Goal: Information Seeking & Learning: Understand process/instructions

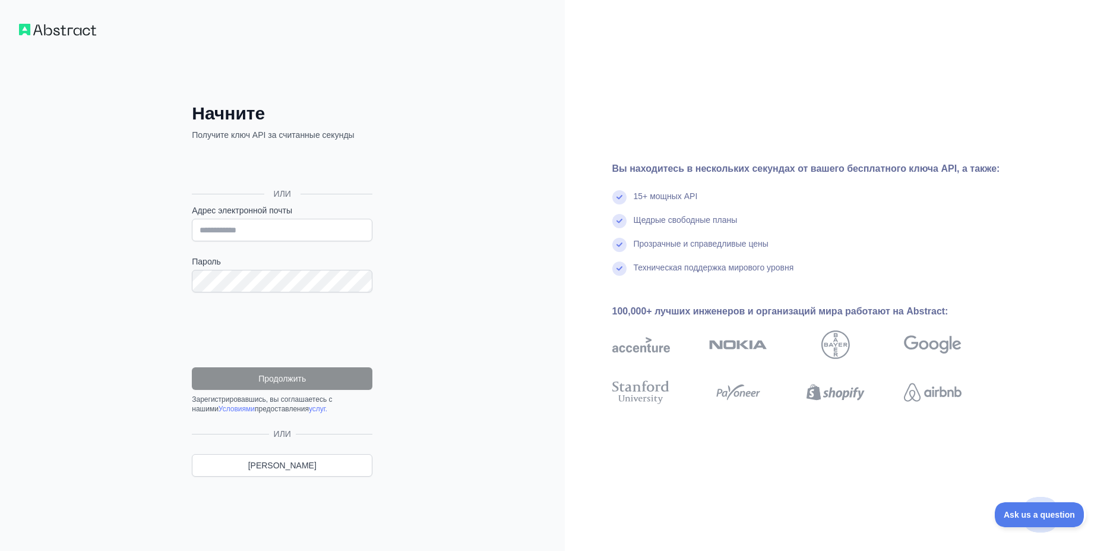
click at [236, 161] on div "Увілай весь Гугл (віддє в қовінзі РГЗИНЦі)" at bounding box center [281, 167] width 178 height 26
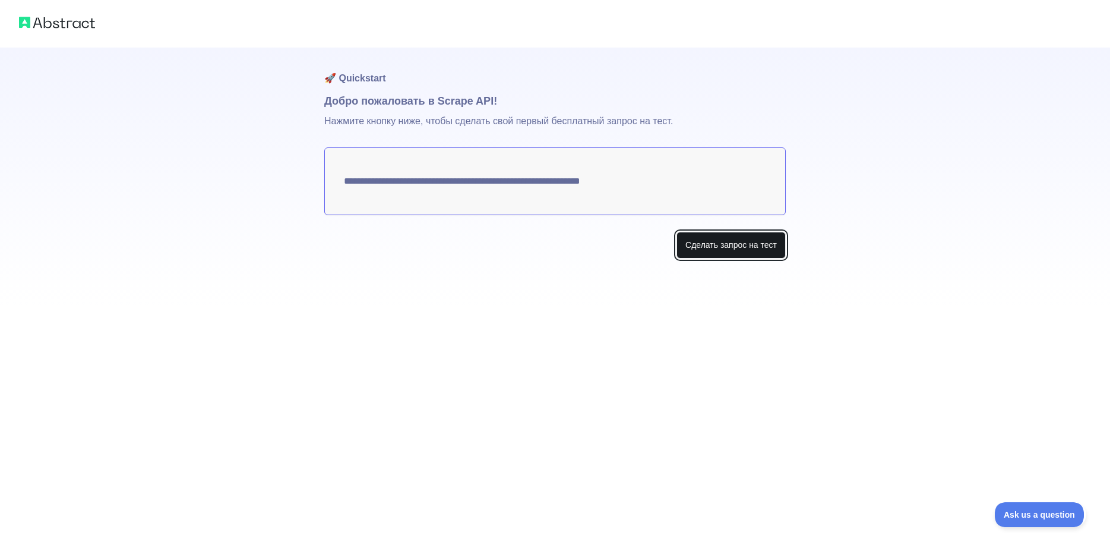
click at [712, 244] on button "Сделать запрос на тест" at bounding box center [730, 245] width 109 height 27
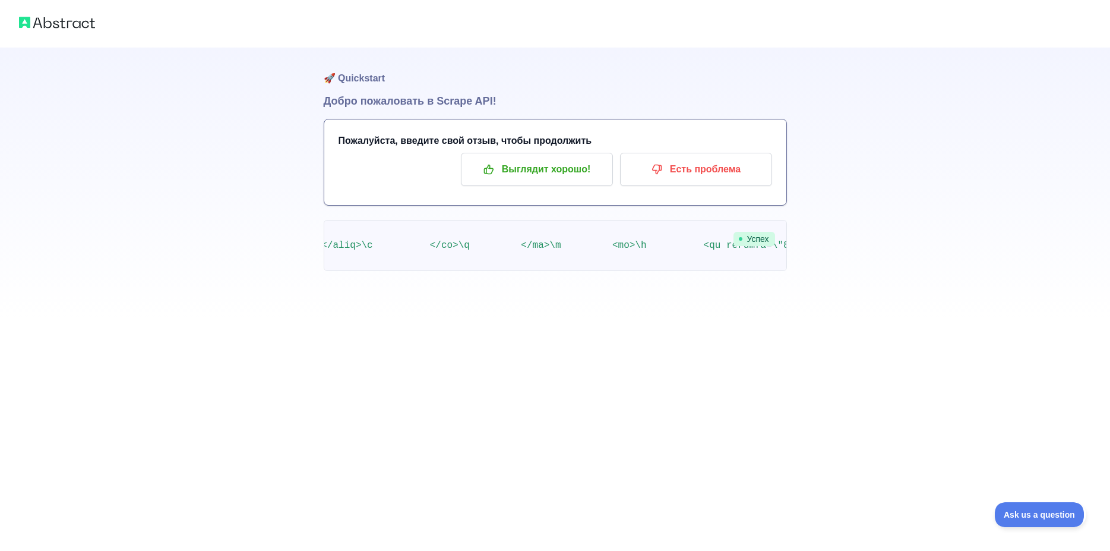
scroll to position [0, 332546]
click at [1034, 511] on span "Ask us a question" at bounding box center [1033, 512] width 89 height 8
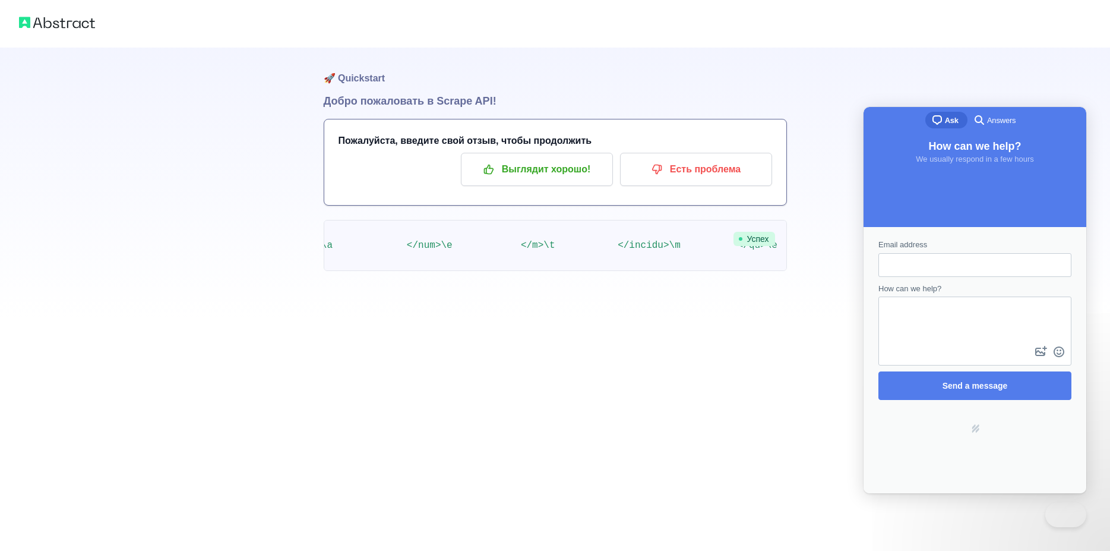
click at [745, 359] on div "🚀 Quickstart Добро пожаловать в Scrape API! Пожалуйста, введите свой отзыв, что…" at bounding box center [555, 275] width 1110 height 551
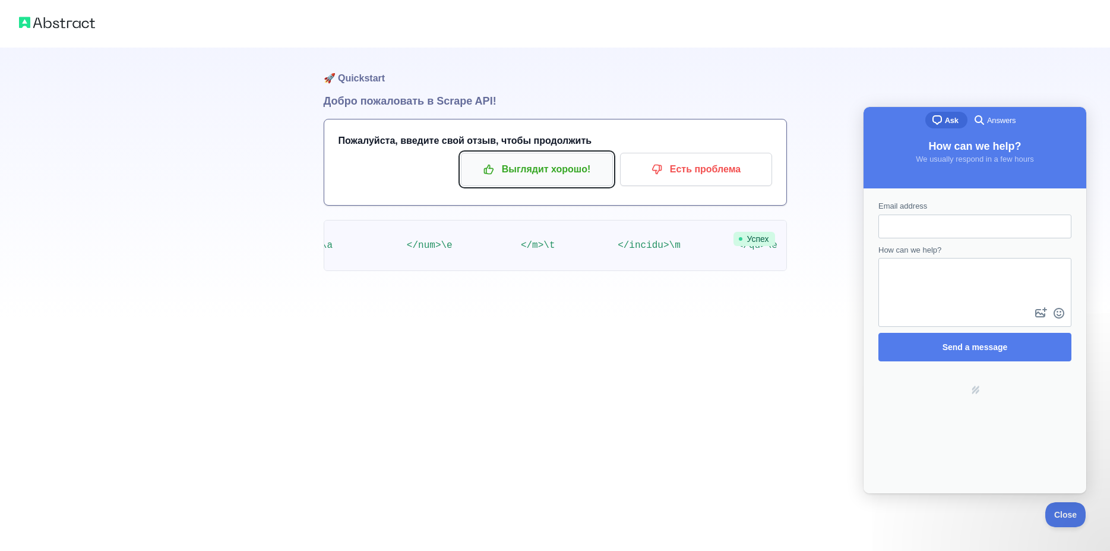
click at [538, 160] on p "Выглядит хорошо!" at bounding box center [537, 169] width 134 height 20
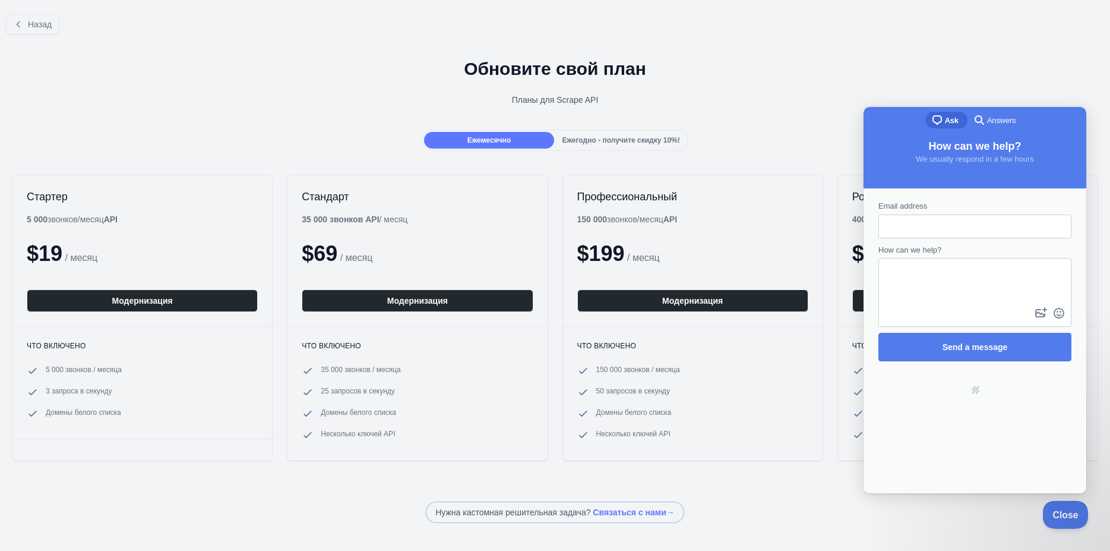
click at [1061, 516] on span "Close" at bounding box center [1062, 512] width 40 height 8
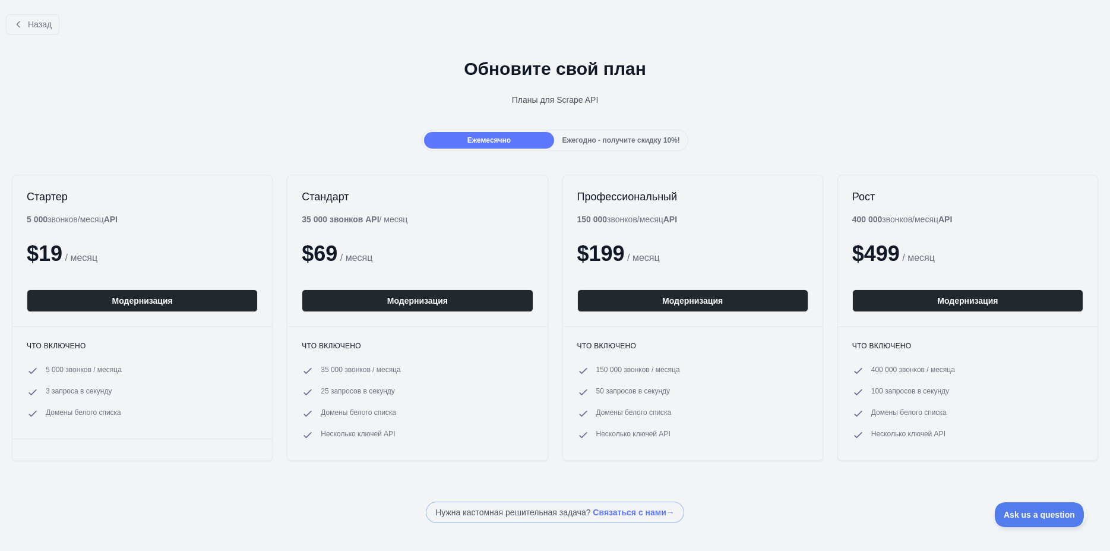
click at [584, 144] on span "Ежегодно - получите скидку 10%!" at bounding box center [621, 140] width 118 height 8
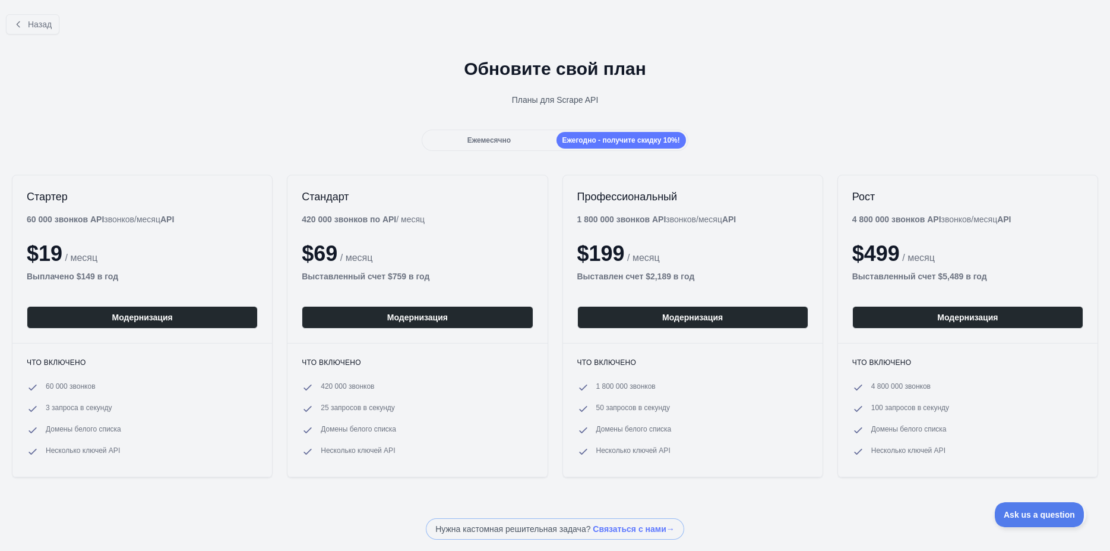
click at [498, 143] on span "Ежемесячно" at bounding box center [488, 140] width 43 height 8
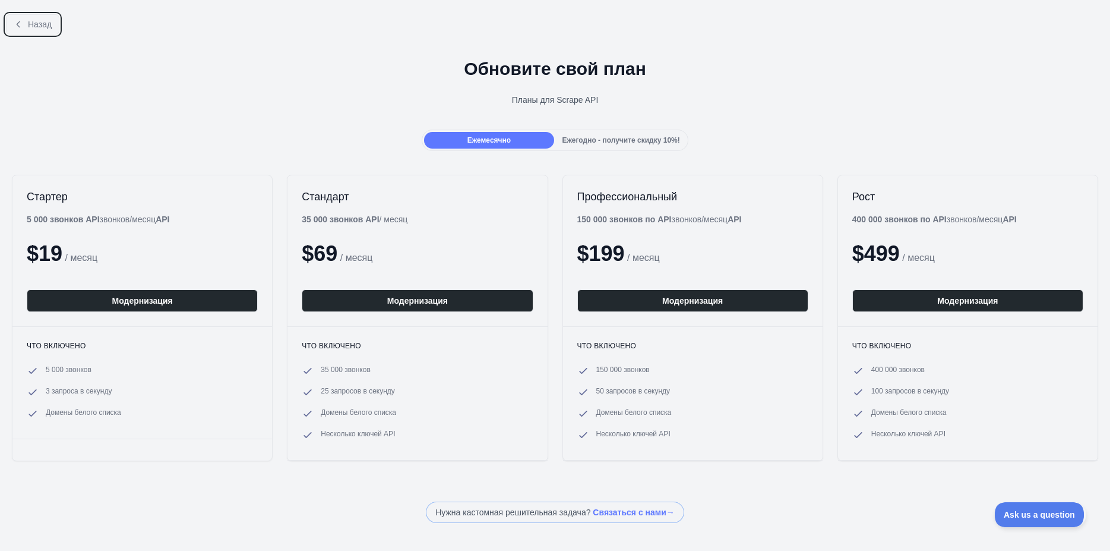
click at [21, 26] on icon at bounding box center [19, 25] width 10 height 10
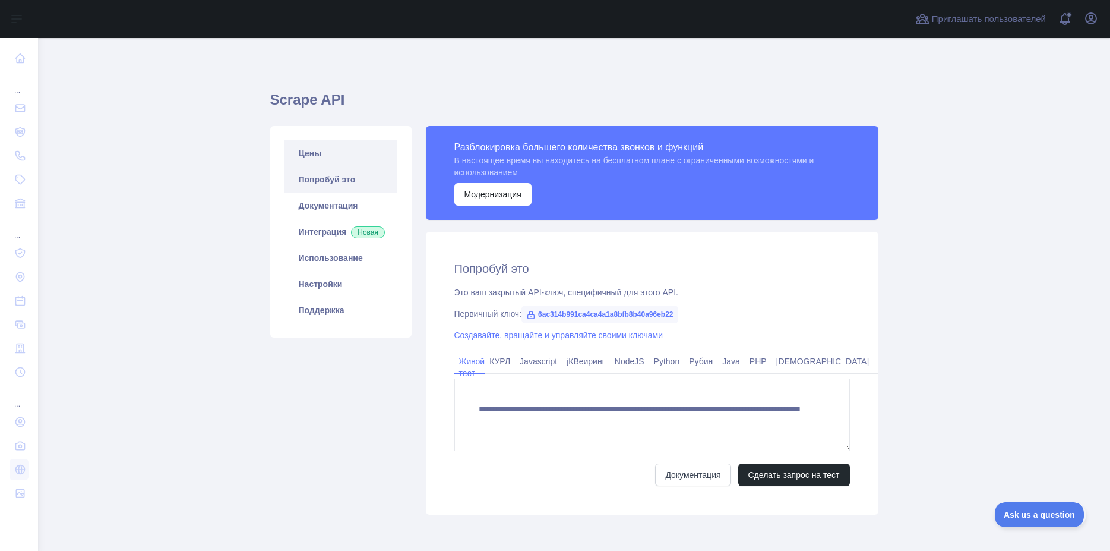
click at [332, 156] on link "Цены" at bounding box center [340, 153] width 113 height 26
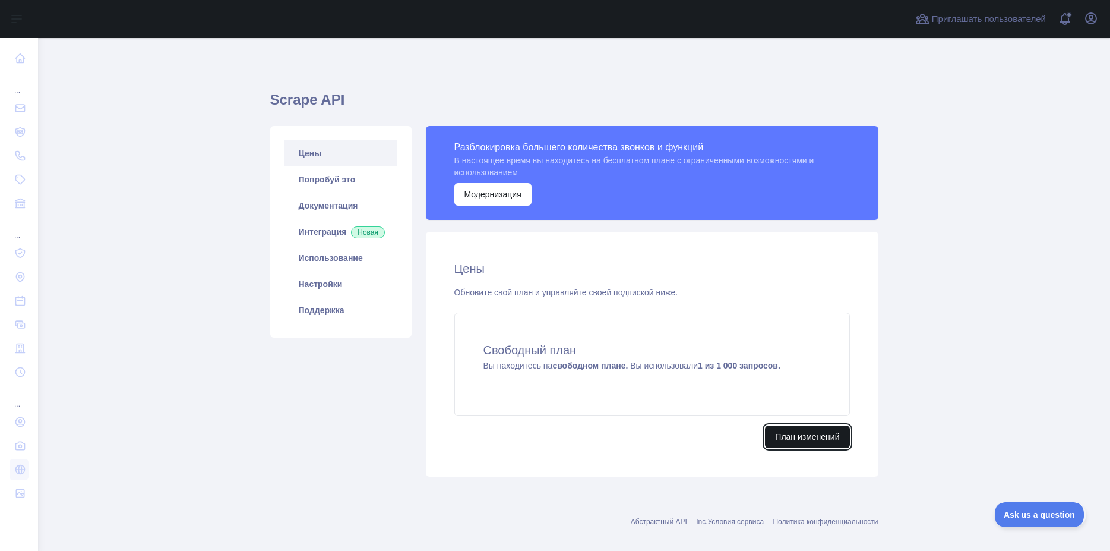
click at [775, 433] on button "План изменений" at bounding box center [807, 436] width 84 height 23
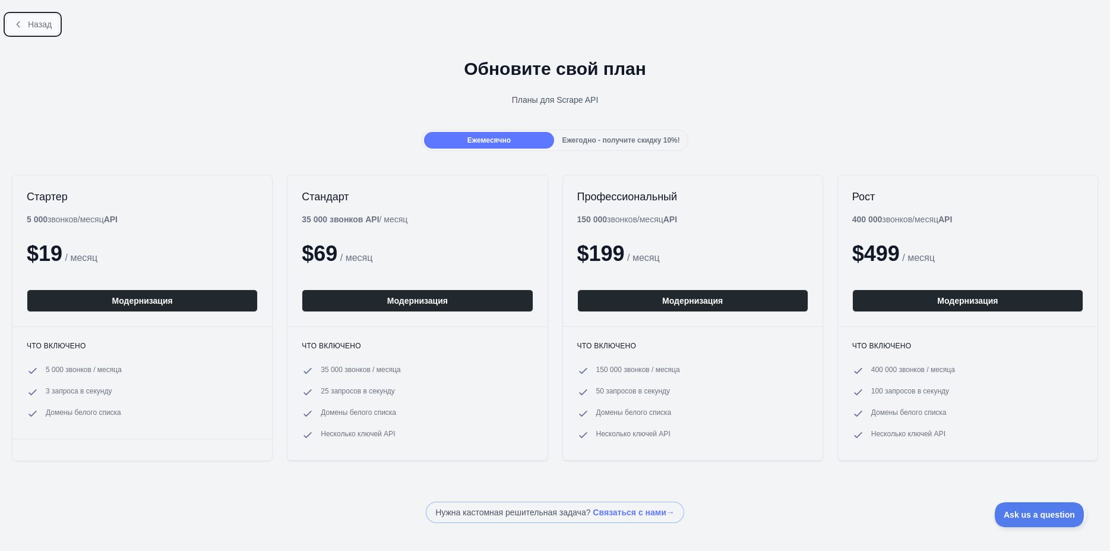
click at [16, 23] on icon at bounding box center [19, 25] width 10 height 10
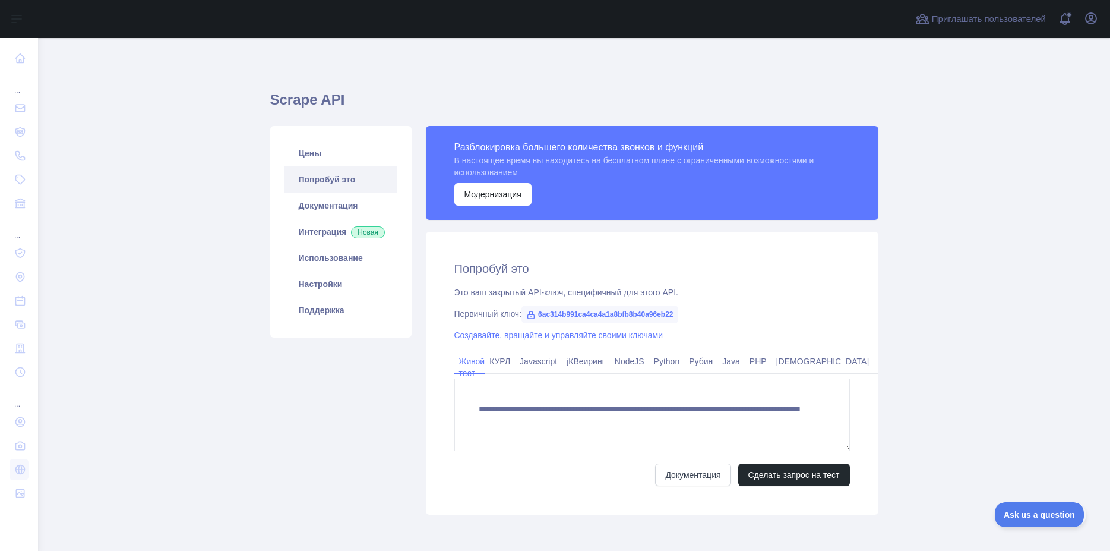
scroll to position [49, 0]
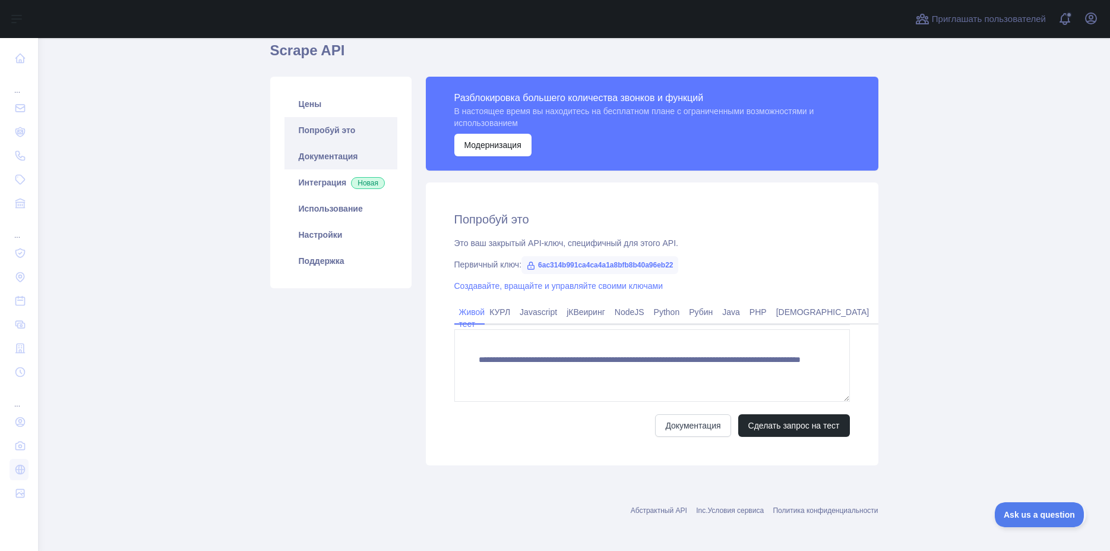
click at [306, 154] on link "Документация" at bounding box center [340, 156] width 113 height 26
click at [343, 180] on link "Интеграция Новая" at bounding box center [340, 182] width 113 height 26
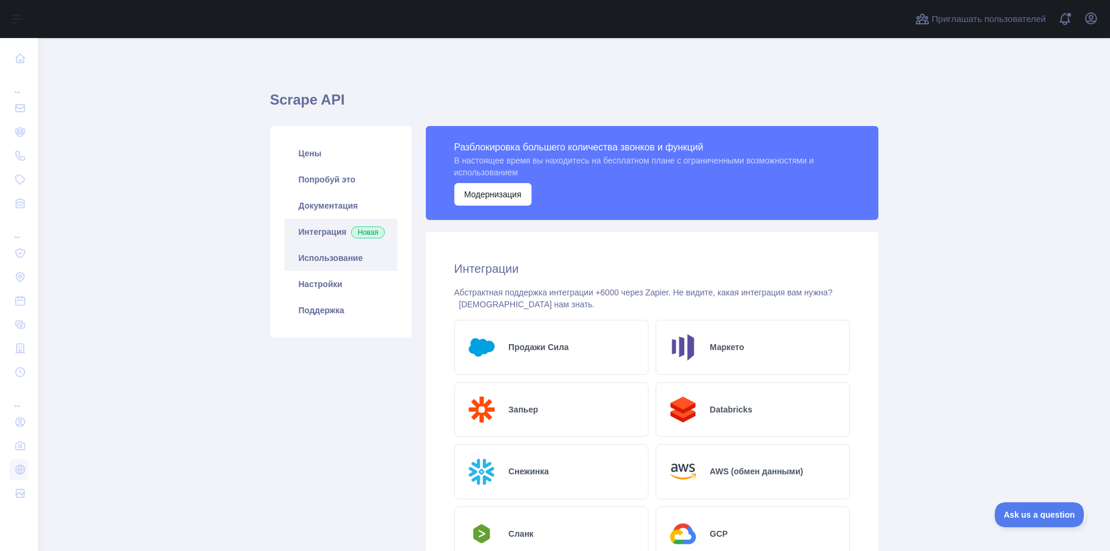
click at [321, 271] on link "Использование" at bounding box center [340, 258] width 113 height 26
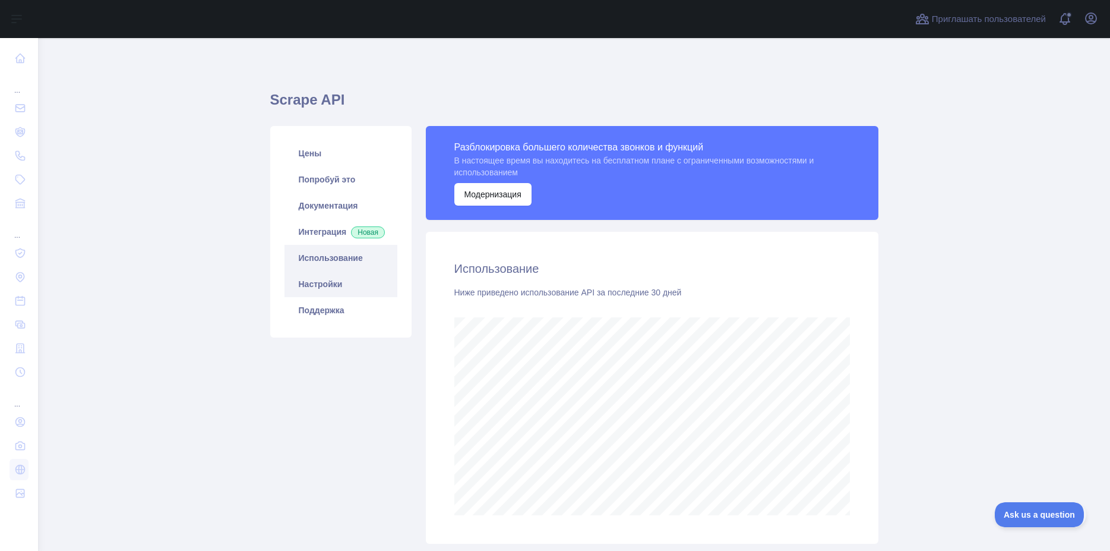
click at [343, 297] on link "Настройки" at bounding box center [340, 284] width 113 height 26
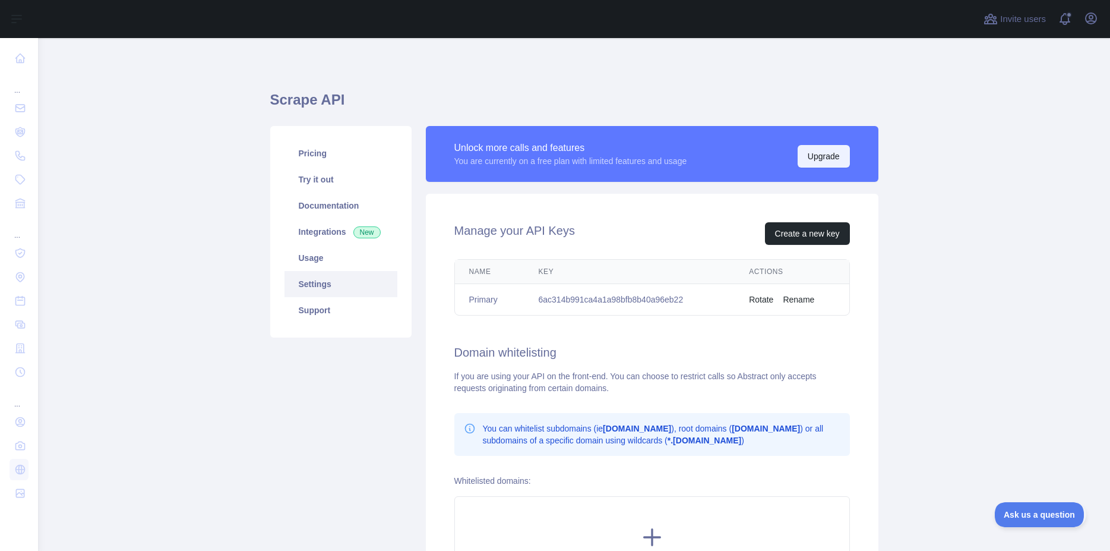
click at [814, 156] on button "Upgrade" at bounding box center [824, 156] width 52 height 23
drag, startPoint x: 614, startPoint y: 307, endPoint x: 615, endPoint y: 300, distance: 7.2
click at [614, 307] on td "6ac314b991ca4a1a98bfb8b40a96eb22" at bounding box center [629, 299] width 211 height 31
click at [615, 300] on td "6ac314b991ca4a1a98bfb8b40a96eb22" at bounding box center [629, 299] width 211 height 31
drag, startPoint x: 536, startPoint y: 298, endPoint x: 688, endPoint y: 296, distance: 152.6
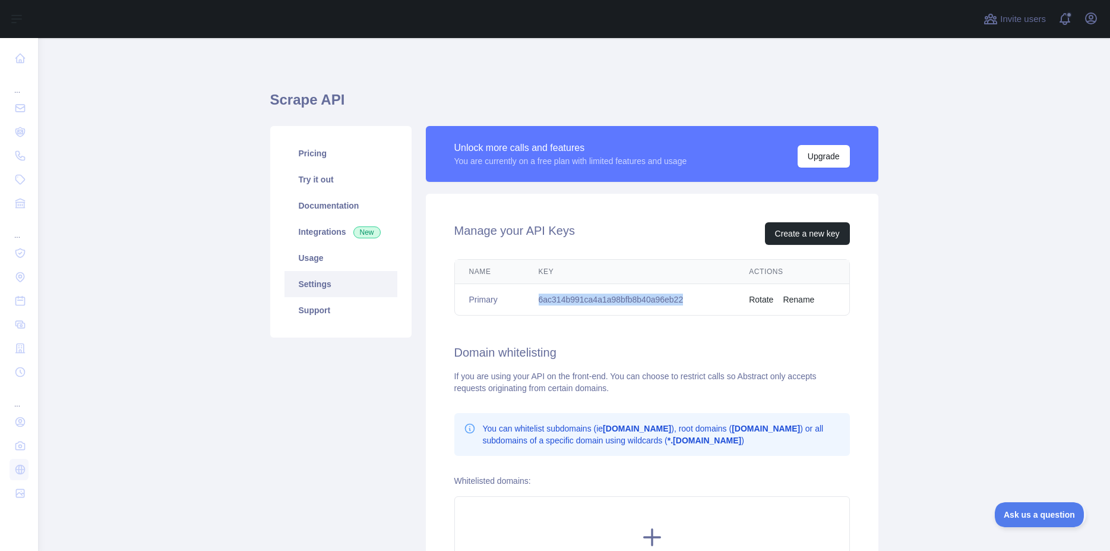
click at [688, 296] on td "6ac314b991ca4a1a98bfb8b40a96eb22" at bounding box center [629, 299] width 211 height 31
click at [329, 175] on link "Try it out" at bounding box center [340, 179] width 113 height 26
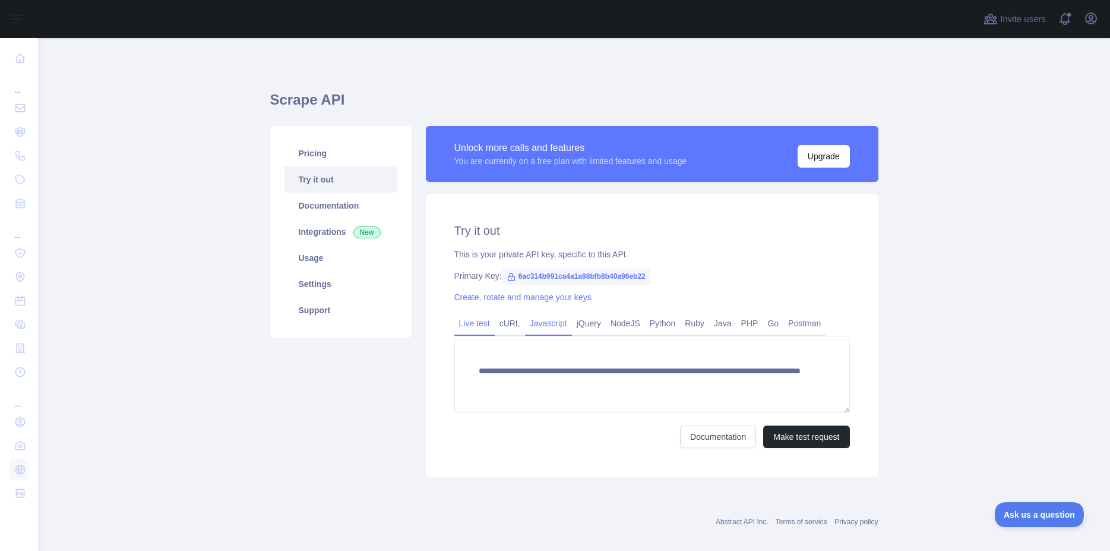
click at [525, 329] on link "Javascript" at bounding box center [548, 323] width 47 height 19
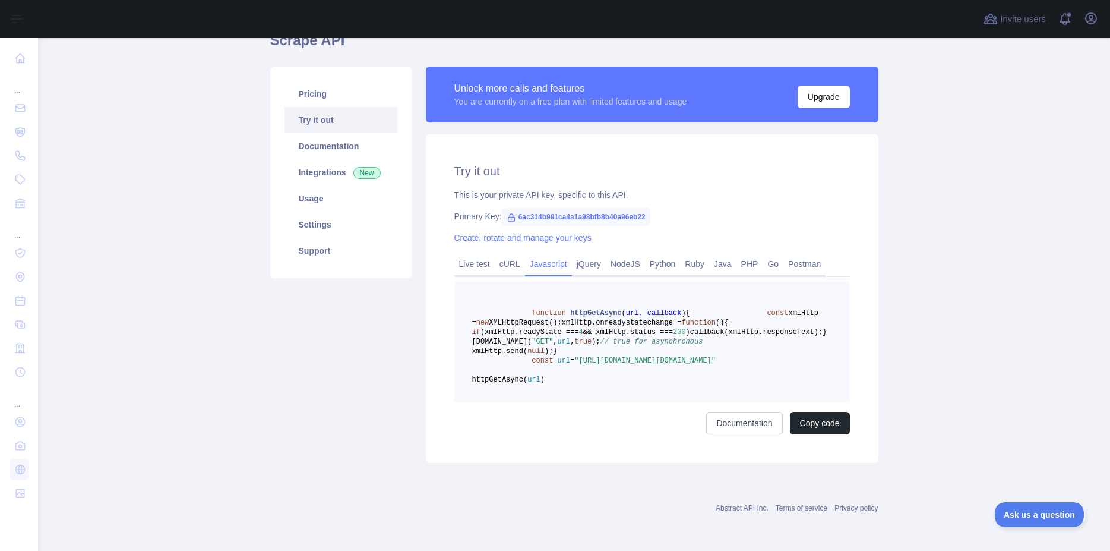
scroll to position [117, 0]
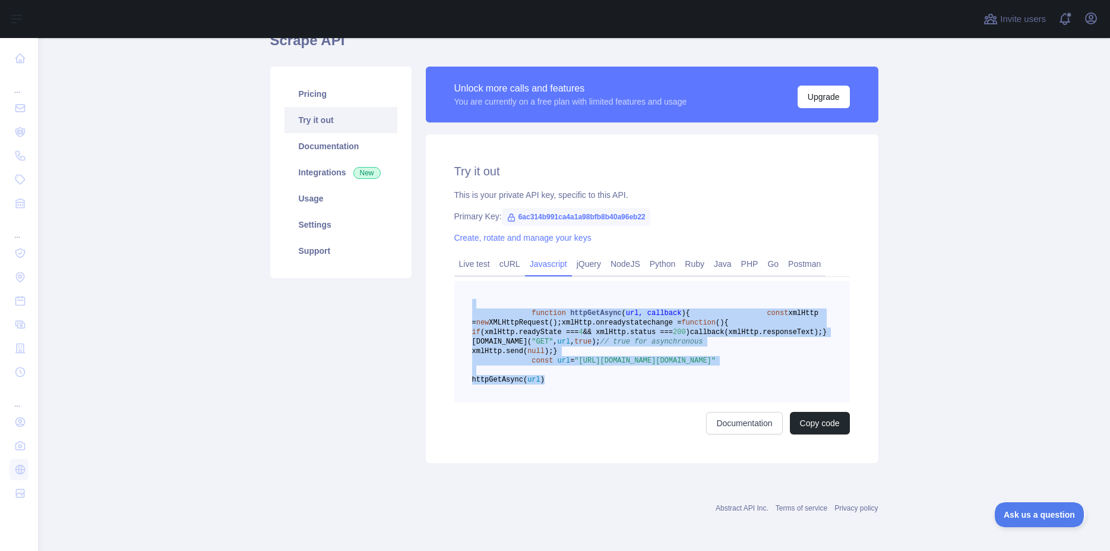
drag, startPoint x: 510, startPoint y: 248, endPoint x: 621, endPoint y: 386, distance: 177.8
click at [621, 386] on pre "function httpGetAsync ( url, callback ) { const xmlHttp = new XMLHttpRequest();…" at bounding box center [652, 341] width 396 height 121
copy code "function httpGetAsync ( url, callback ) { const xmlHttp = new XMLHttpRequest();…"
click at [805, 421] on button "Copy code" at bounding box center [820, 423] width 60 height 23
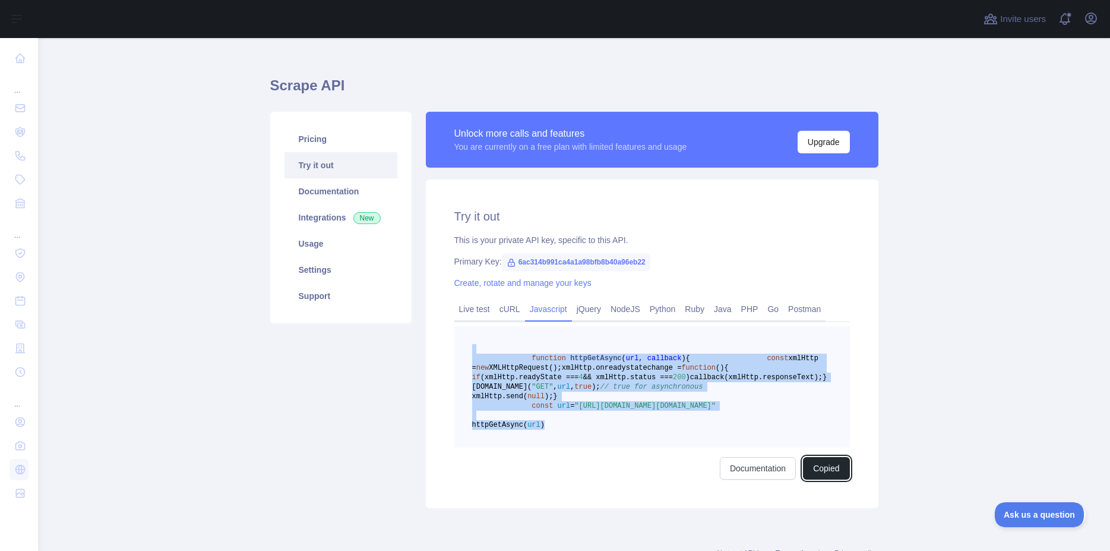
scroll to position [0, 0]
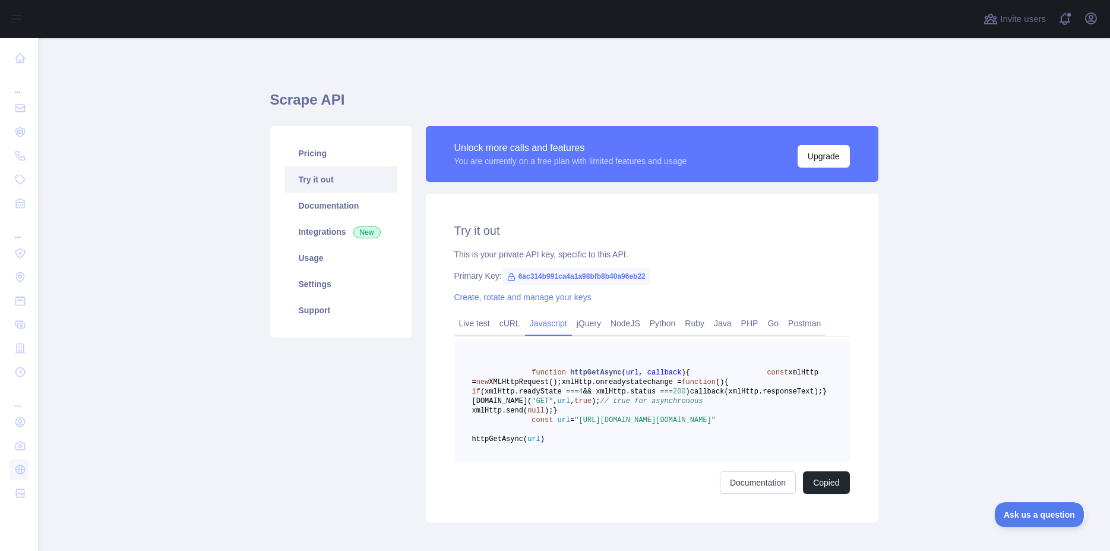
click at [539, 278] on span "6ac314b991ca4a1a98bfb8b40a96eb22" at bounding box center [576, 276] width 148 height 18
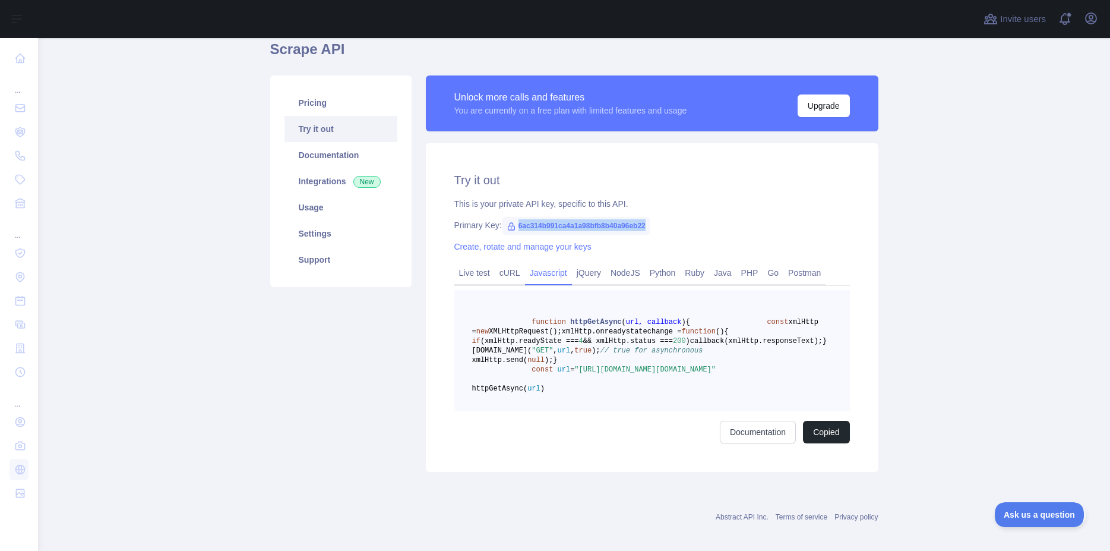
scroll to position [75, 0]
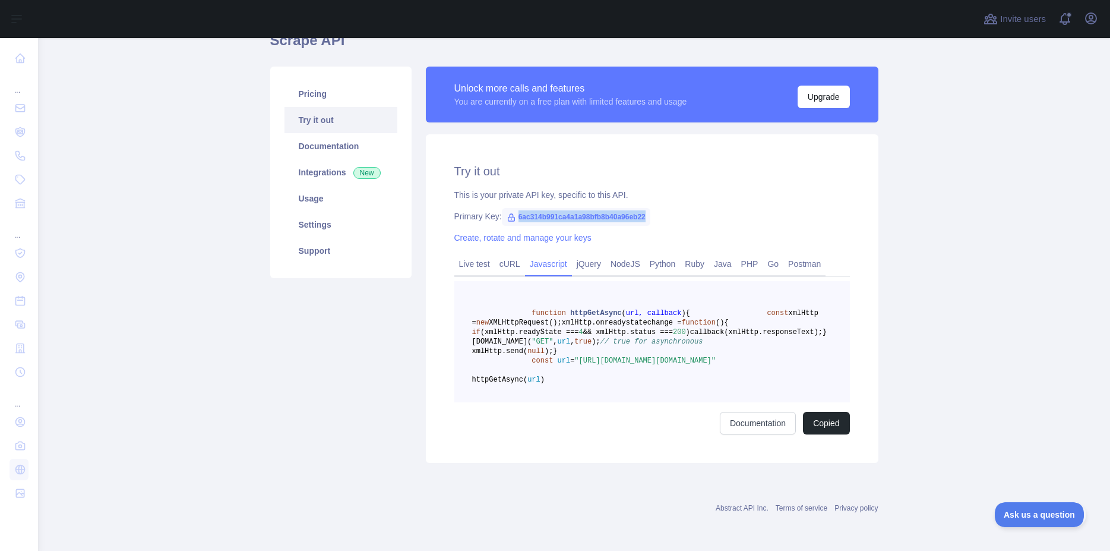
drag, startPoint x: 445, startPoint y: 204, endPoint x: 652, endPoint y: 202, distance: 206.1
click at [652, 202] on div "Try it out This is your private API key, specific to this API. Primary Key: 6ac…" at bounding box center [652, 298] width 453 height 328
copy span "6ac314b991ca4a1a98bfb8b40a96eb22"
click at [548, 208] on span "6ac314b991ca4a1a98bfb8b40a96eb22" at bounding box center [576, 217] width 148 height 18
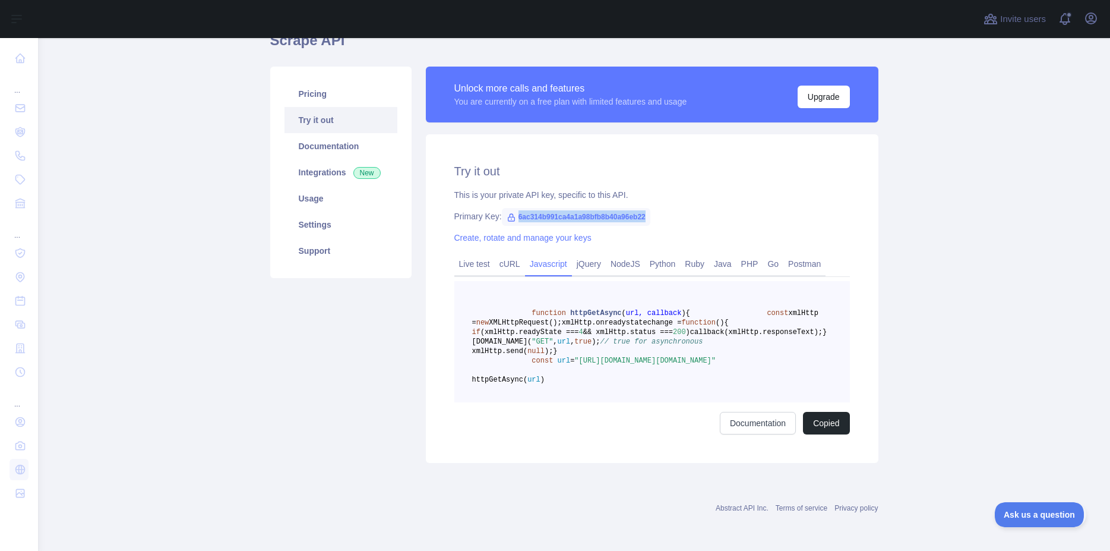
copy span "6ac314b991ca4a1a98bfb8b40a96eb22"
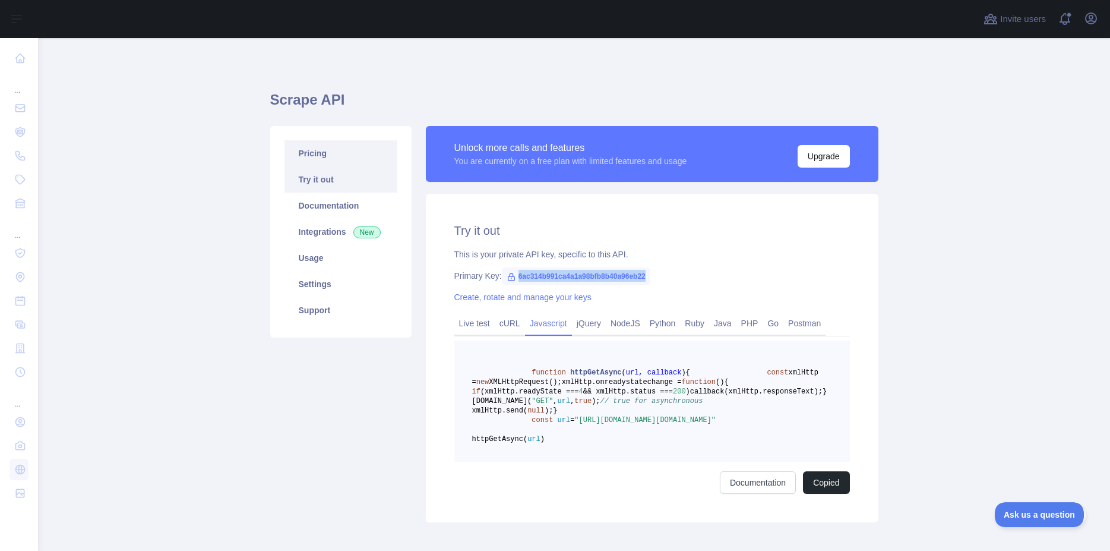
click at [309, 151] on link "Pricing" at bounding box center [340, 153] width 113 height 26
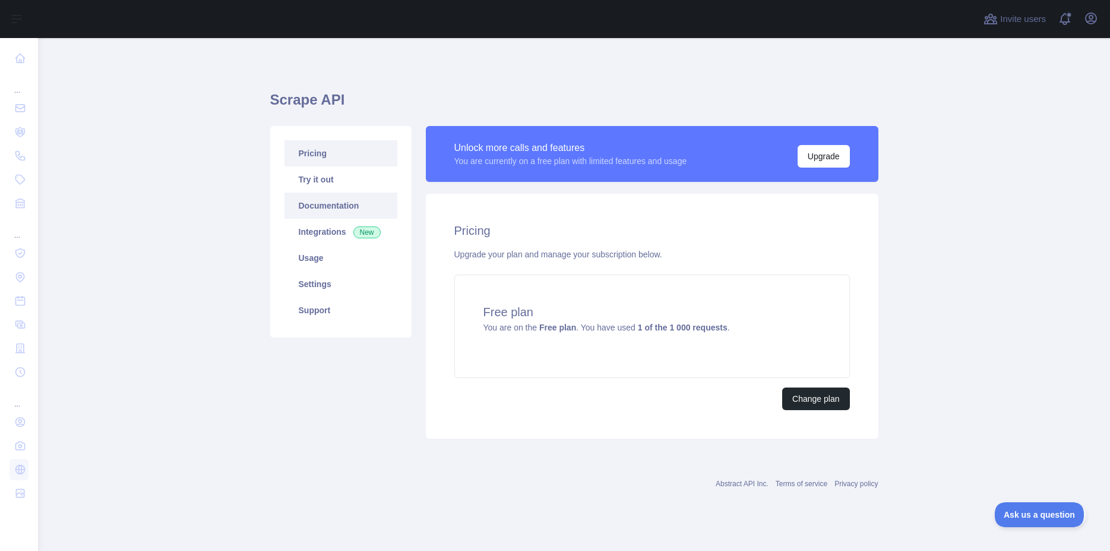
click at [332, 205] on link "Documentation" at bounding box center [340, 205] width 113 height 26
click at [311, 185] on link "Try it out" at bounding box center [340, 179] width 113 height 26
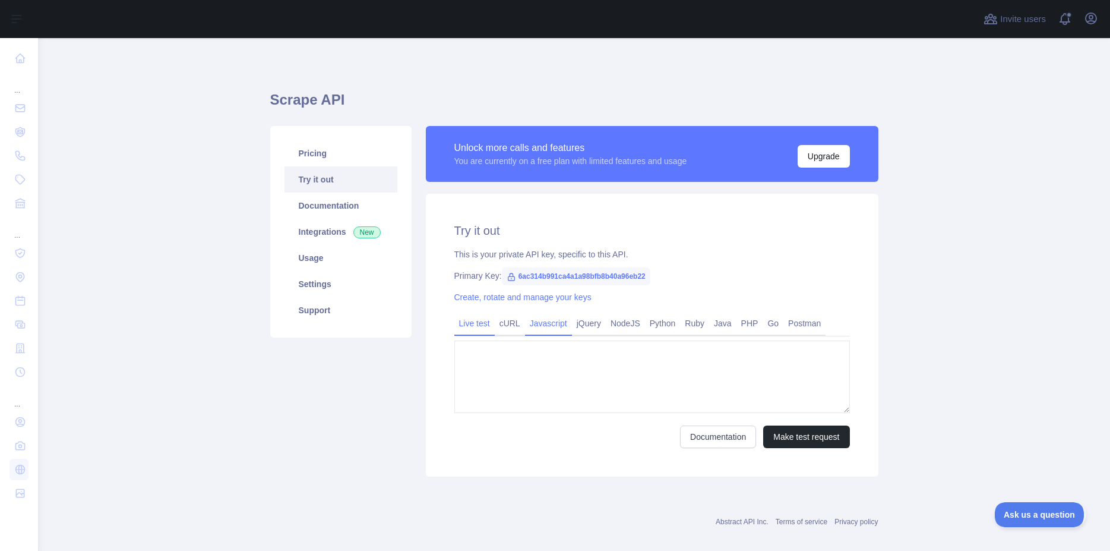
click at [545, 327] on link "Javascript" at bounding box center [548, 323] width 47 height 19
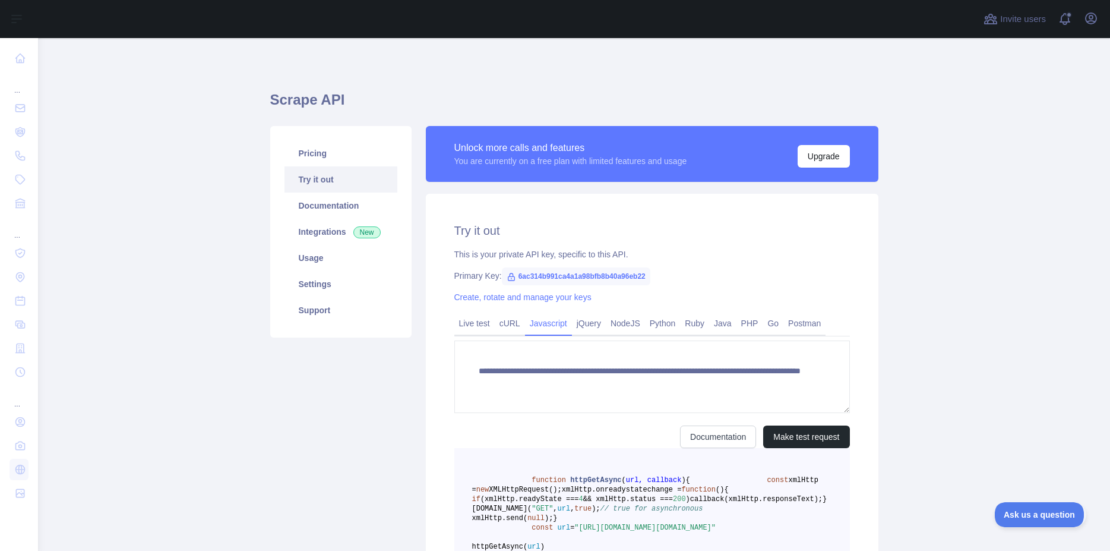
type textarea "**********"
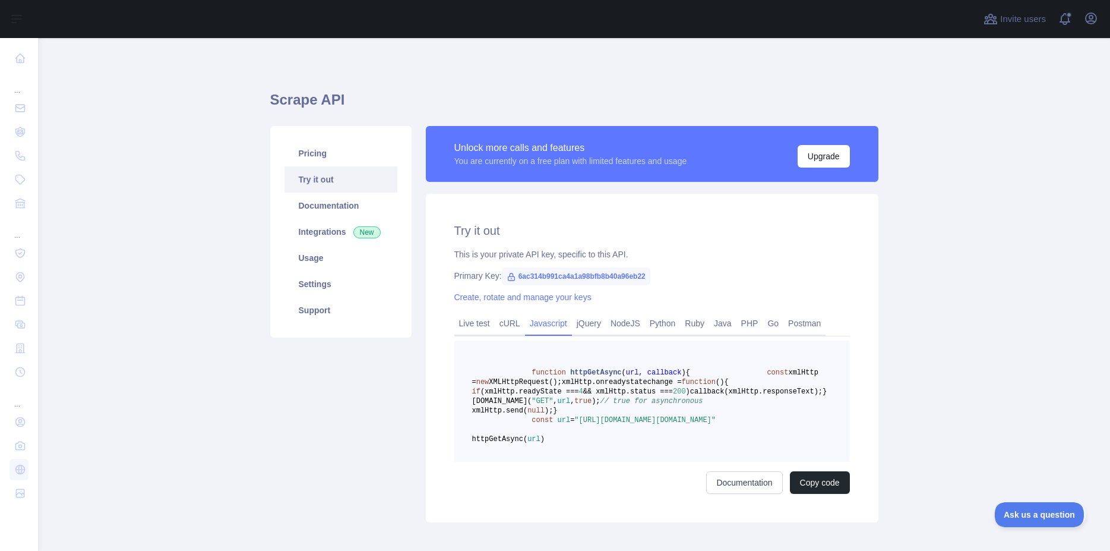
scroll to position [117, 0]
